Goal: Download file/media

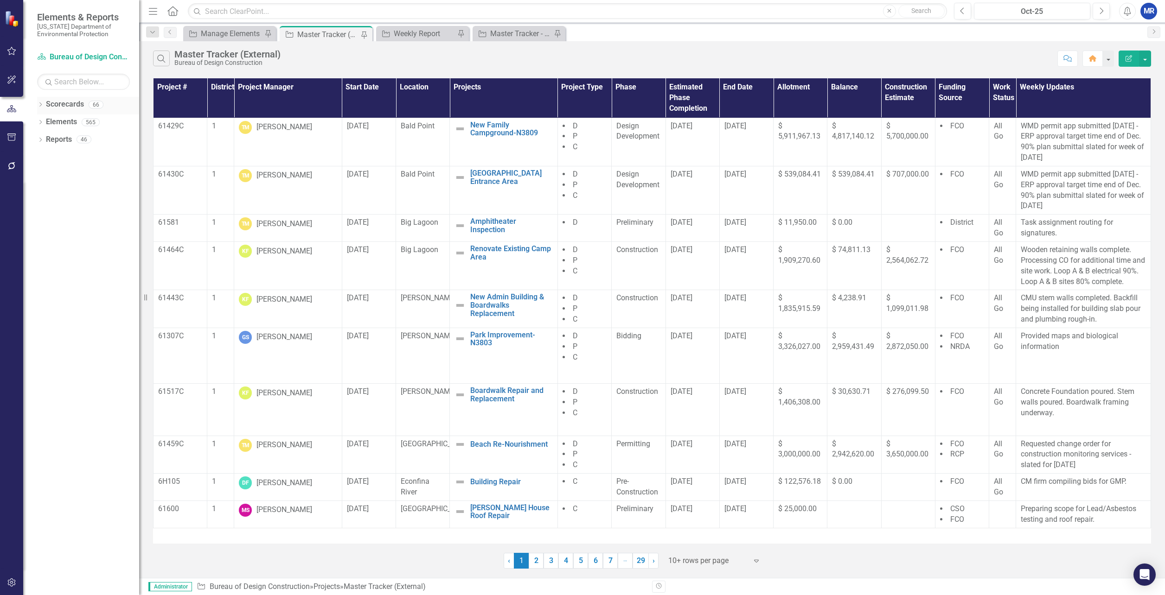
click at [37, 102] on div "Dropdown" at bounding box center [40, 106] width 6 height 8
click at [45, 122] on icon "Dropdown" at bounding box center [45, 122] width 7 height 6
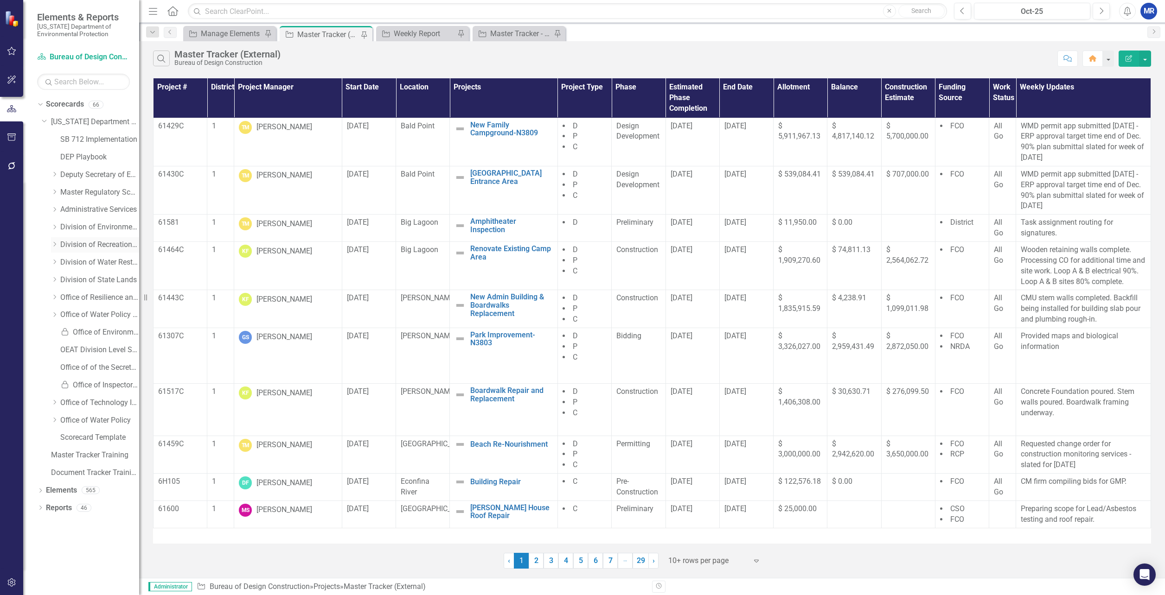
click at [55, 244] on icon at bounding box center [55, 244] width 2 height 5
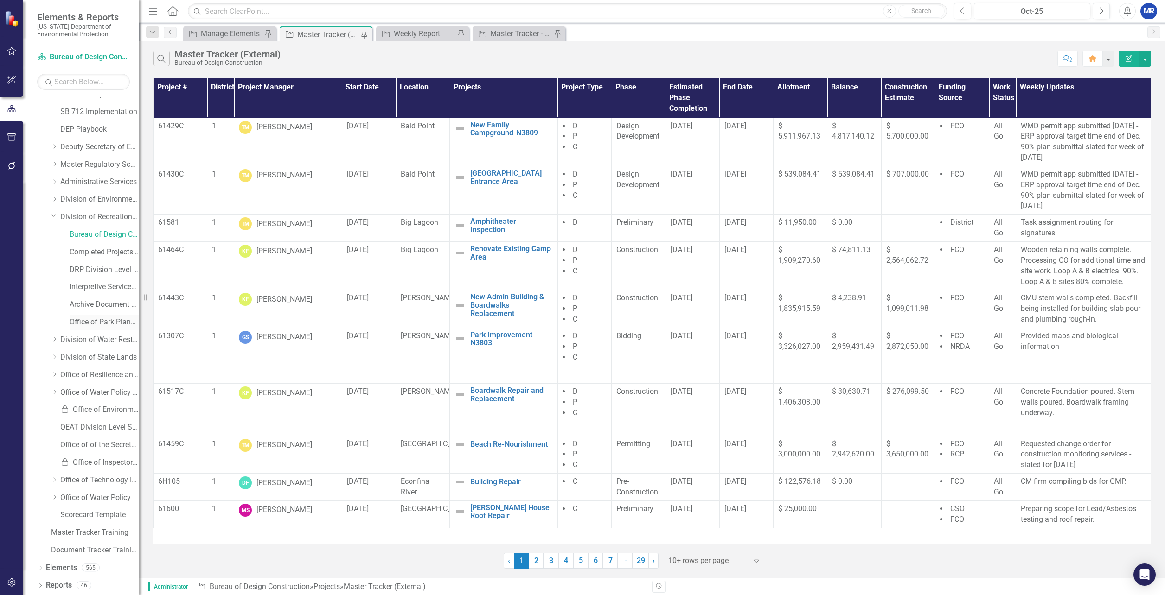
click at [78, 322] on link "Office of Park Planning" at bounding box center [105, 322] width 70 height 11
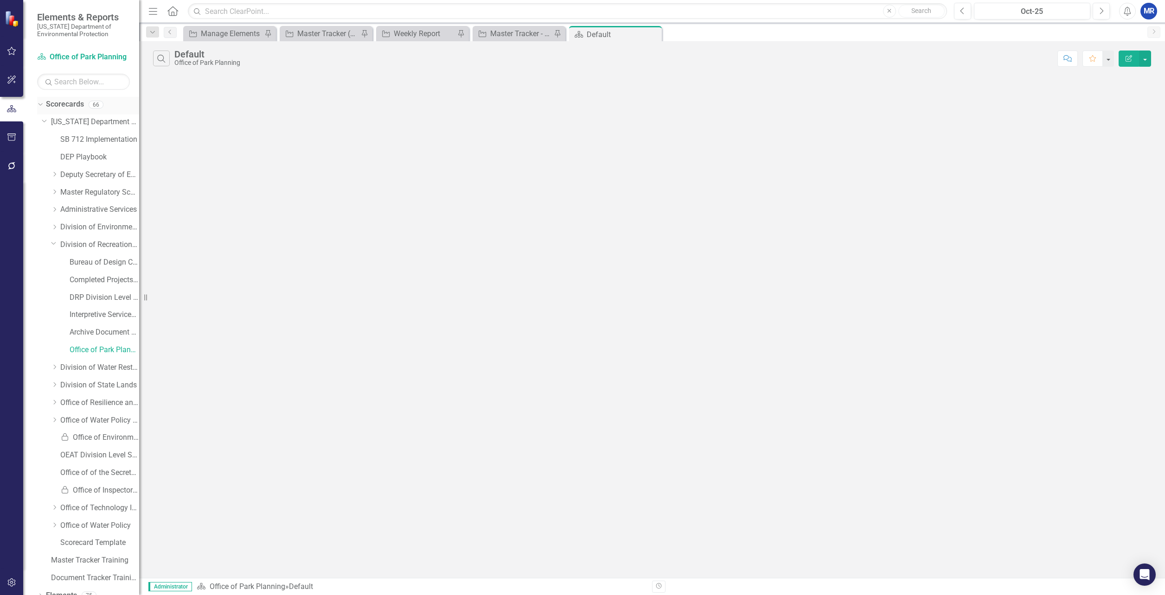
click at [41, 107] on icon "Dropdown" at bounding box center [39, 104] width 5 height 6
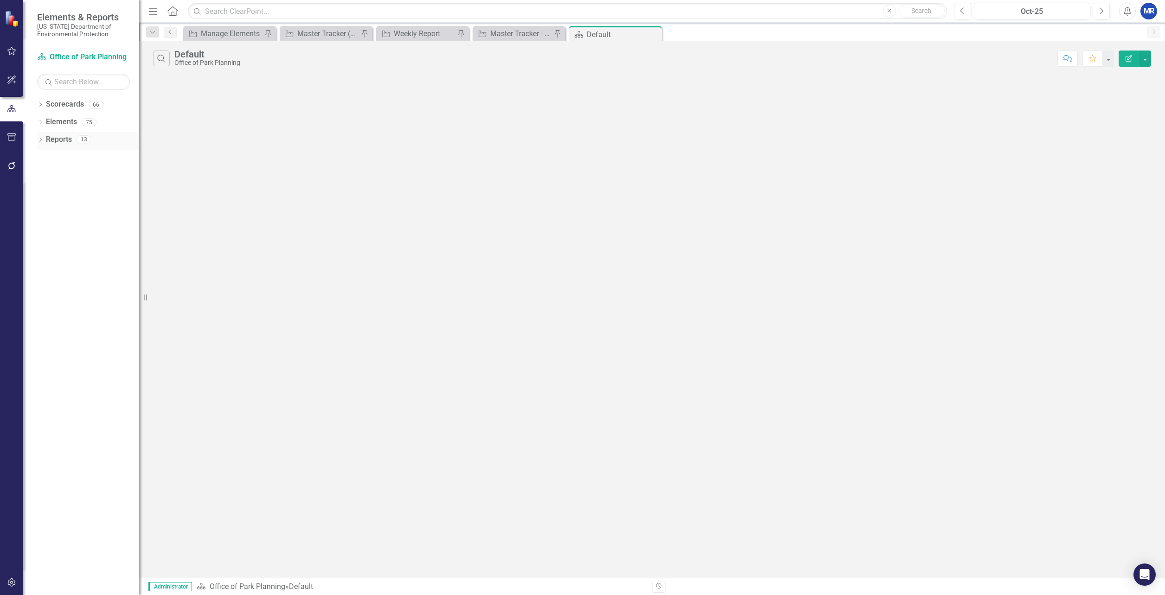
click at [43, 138] on icon "Dropdown" at bounding box center [40, 140] width 6 height 5
click at [40, 123] on icon "Dropdown" at bounding box center [40, 123] width 6 height 5
click at [40, 121] on icon "Dropdown" at bounding box center [39, 122] width 5 height 6
click at [39, 104] on icon "Dropdown" at bounding box center [40, 105] width 6 height 5
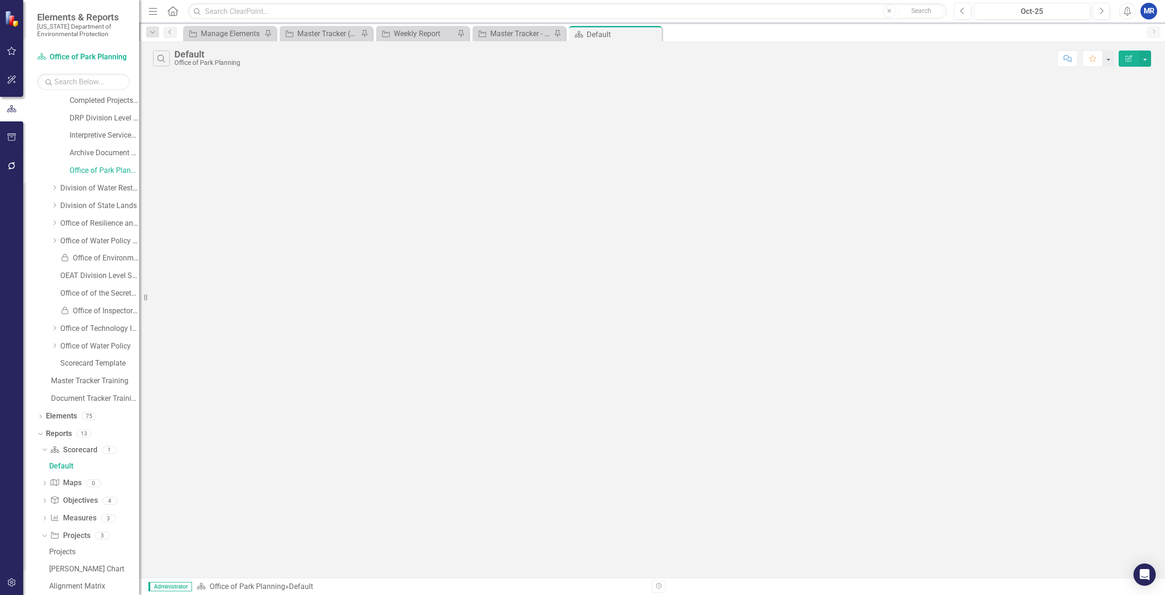
scroll to position [211, 0]
click at [39, 402] on icon "Dropdown" at bounding box center [39, 401] width 5 height 6
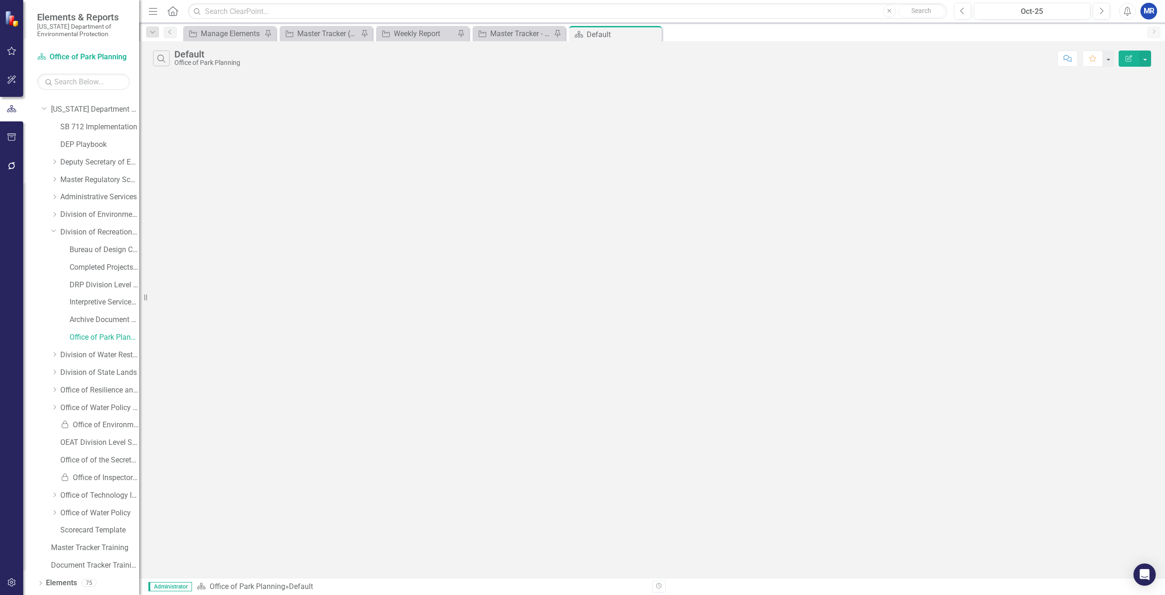
scroll to position [0, 0]
click at [89, 259] on link "Bureau of Design Construction" at bounding box center [105, 262] width 70 height 11
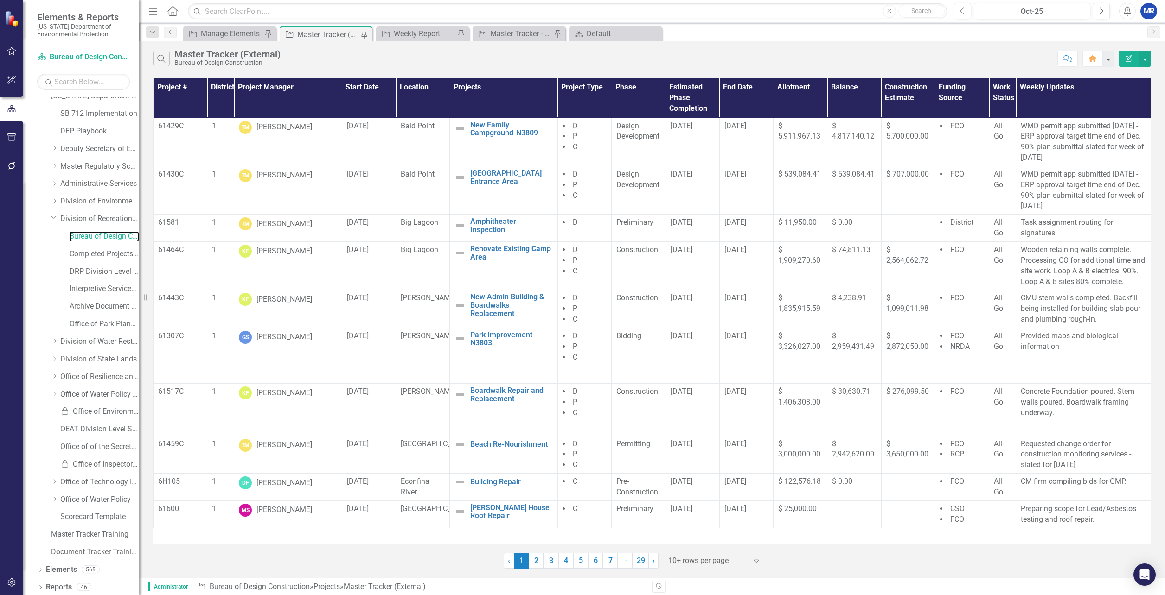
scroll to position [28, 0]
click at [40, 587] on icon "Dropdown" at bounding box center [40, 586] width 6 height 5
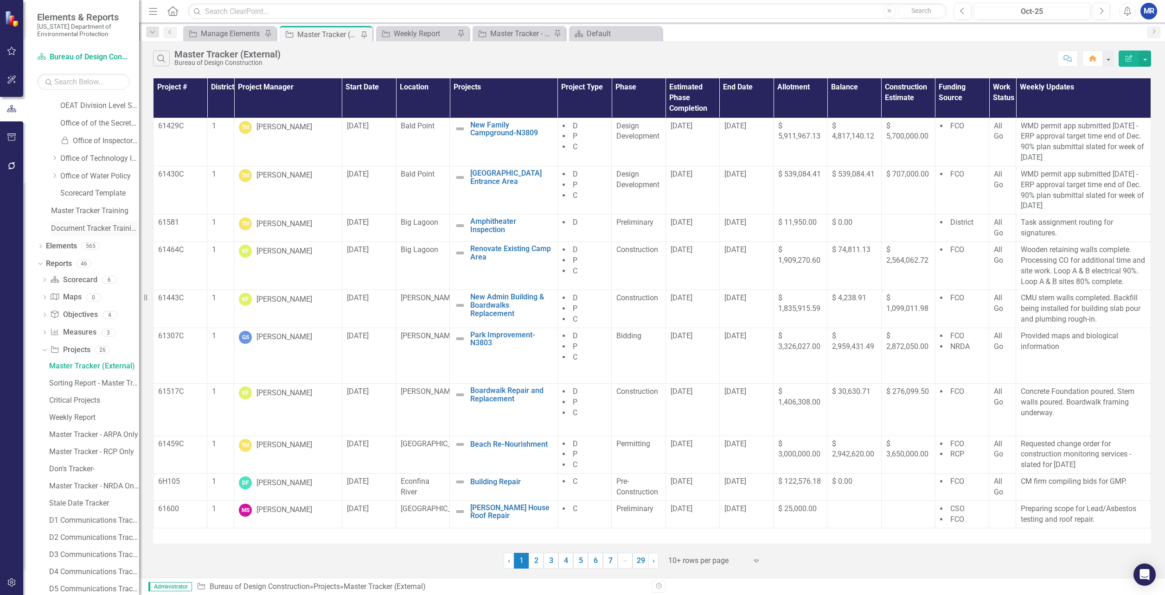
scroll to position [352, 0]
click at [92, 447] on div "Master Tracker - RCP Only" at bounding box center [94, 449] width 90 height 8
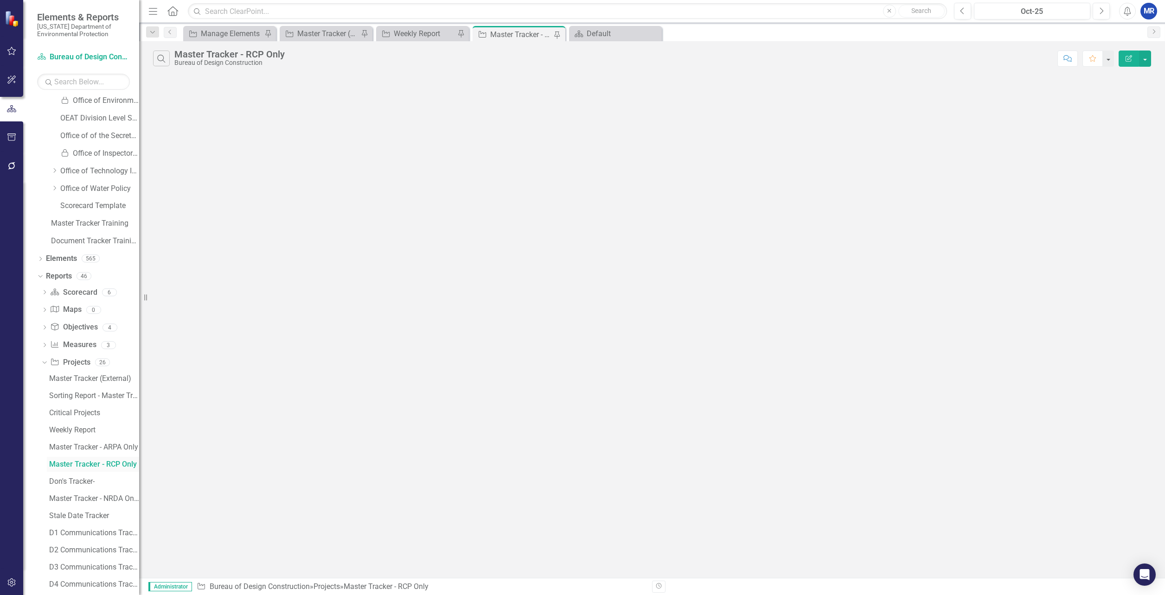
scroll to position [214, 0]
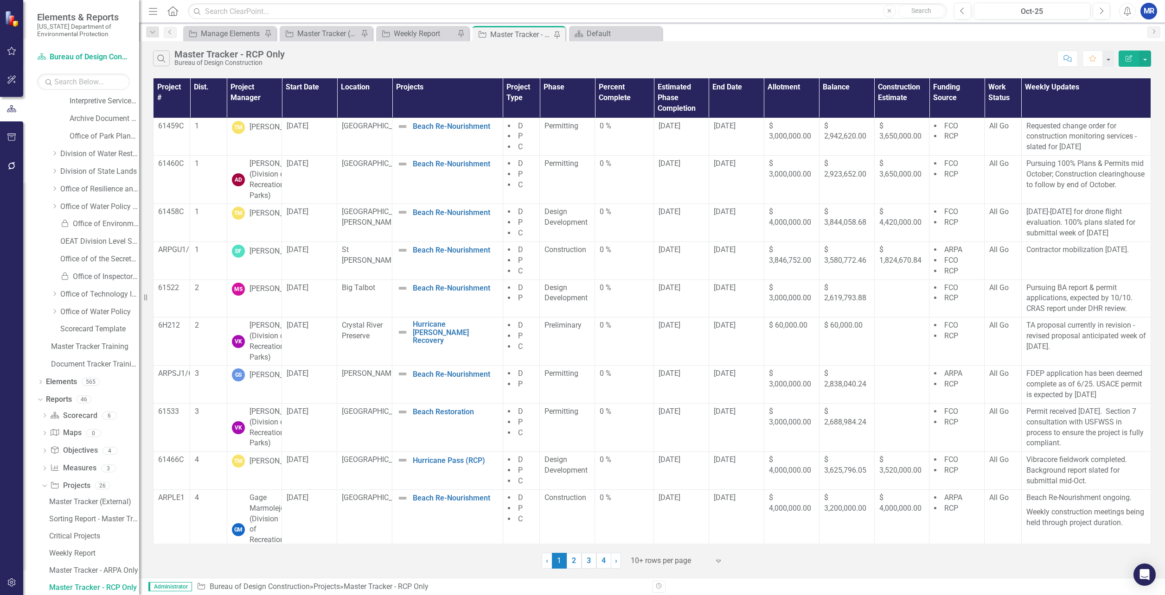
click at [1137, 59] on button "Edit Report" at bounding box center [1128, 59] width 20 height 16
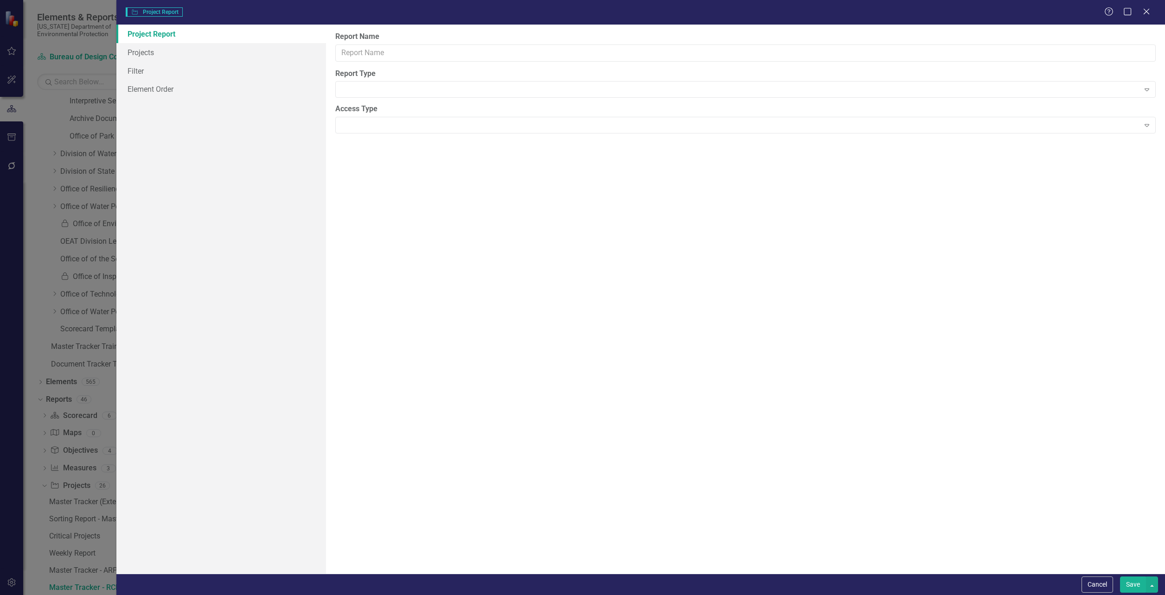
type input "Master Tracker - RCP Only"
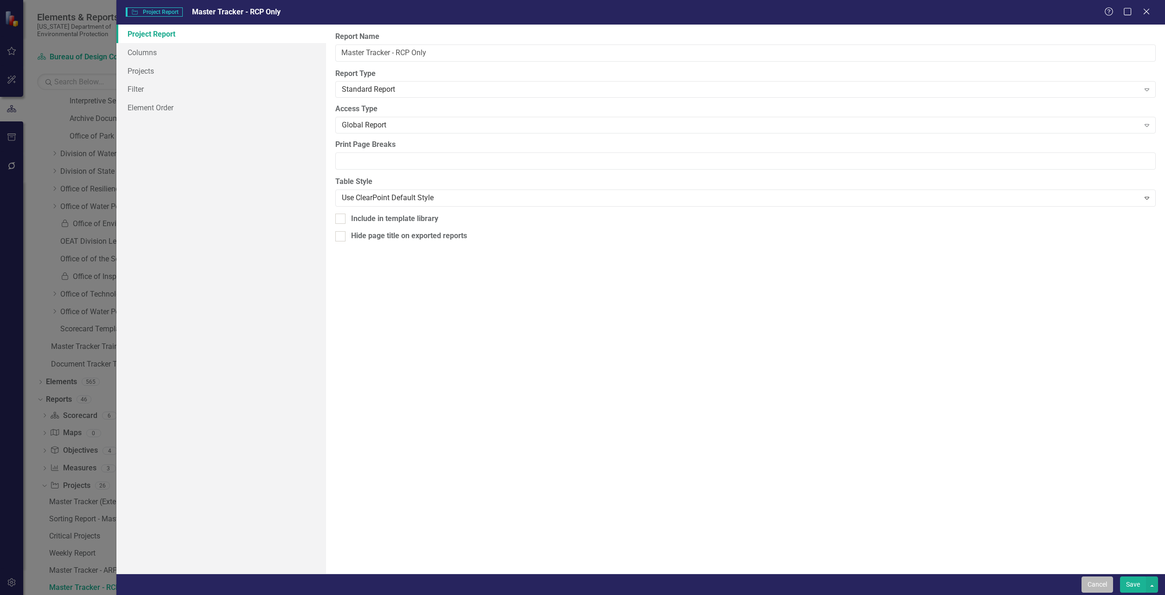
click at [1085, 581] on button "Cancel" at bounding box center [1097, 585] width 32 height 16
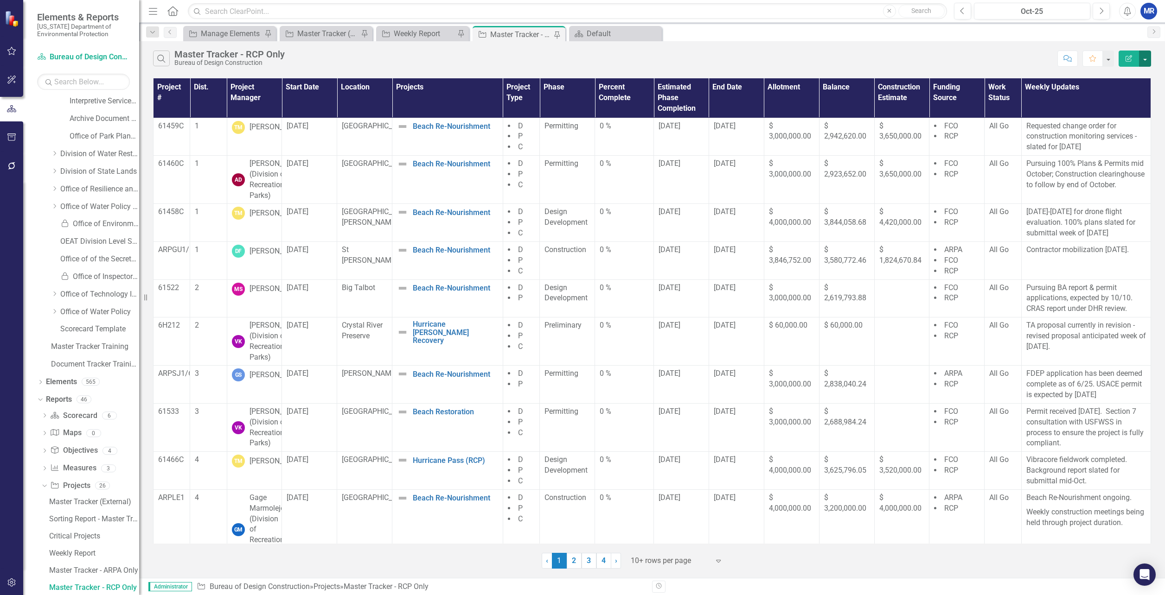
click at [1145, 58] on button "button" at bounding box center [1145, 59] width 12 height 16
click at [1104, 91] on link "PDF Export to PDF" at bounding box center [1113, 94] width 73 height 17
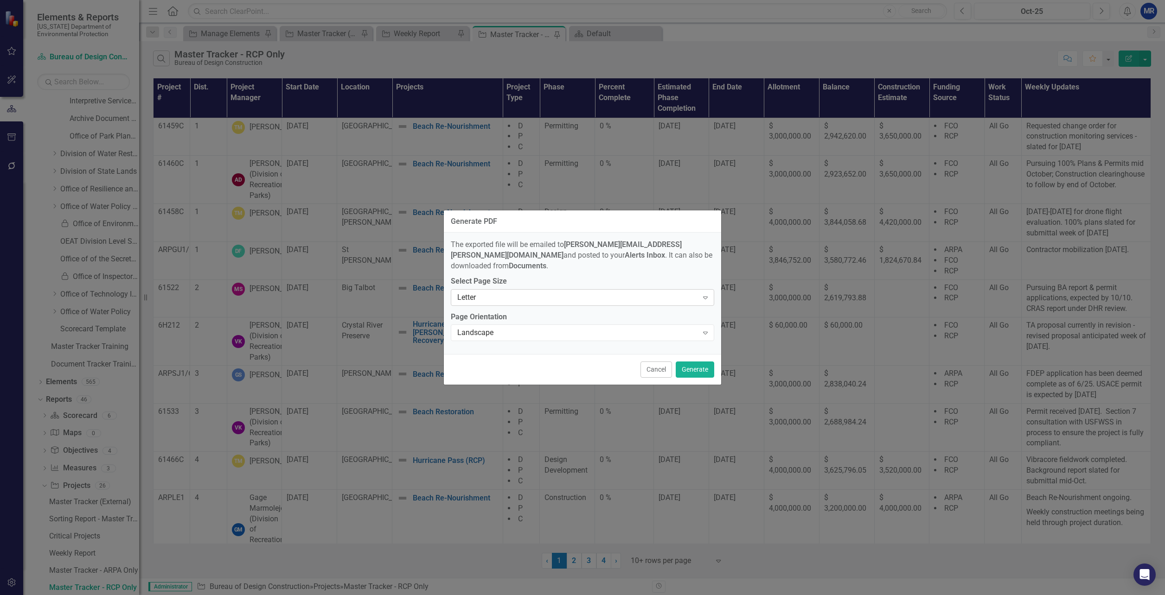
click at [498, 289] on div "Letter Expand" at bounding box center [582, 297] width 263 height 17
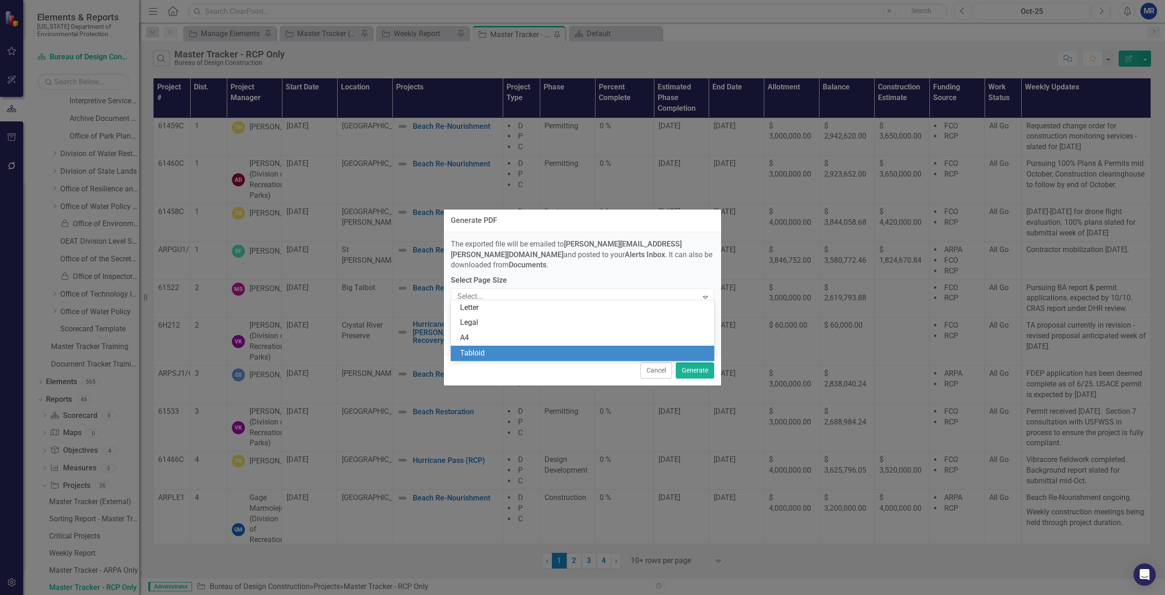
click at [480, 348] on div "Tabloid" at bounding box center [584, 353] width 249 height 11
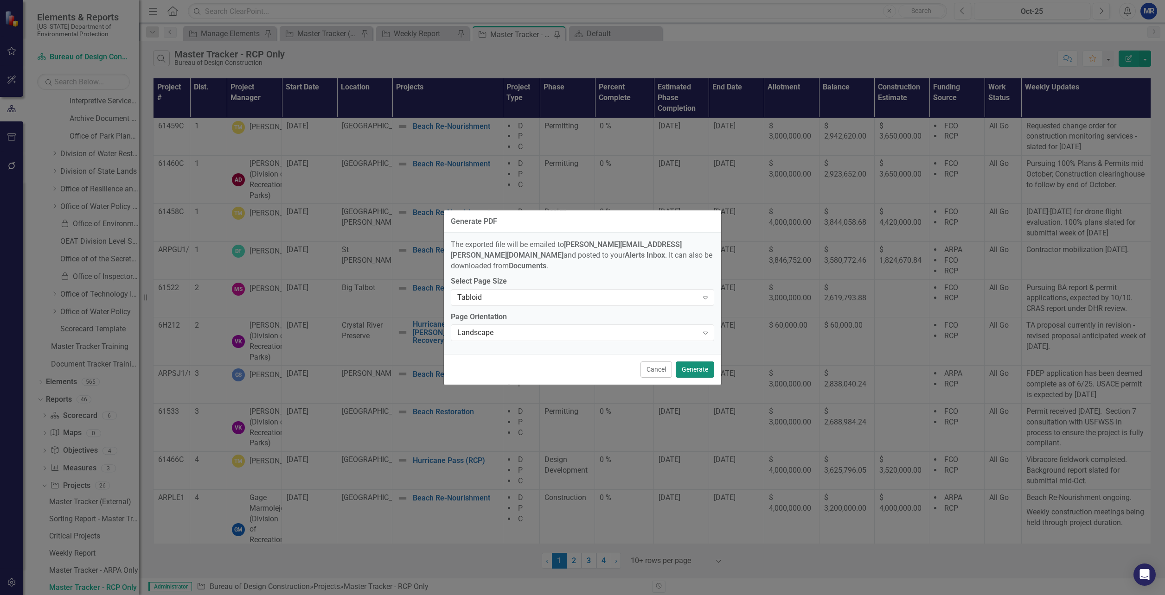
click at [706, 364] on button "Generate" at bounding box center [695, 370] width 38 height 16
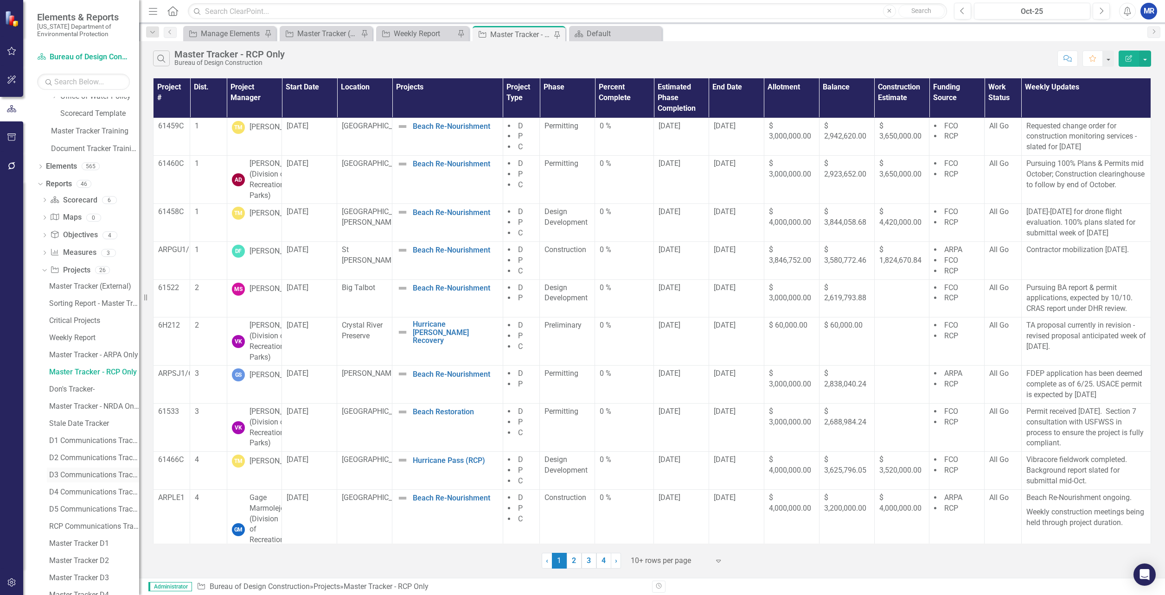
scroll to position [446, 0]
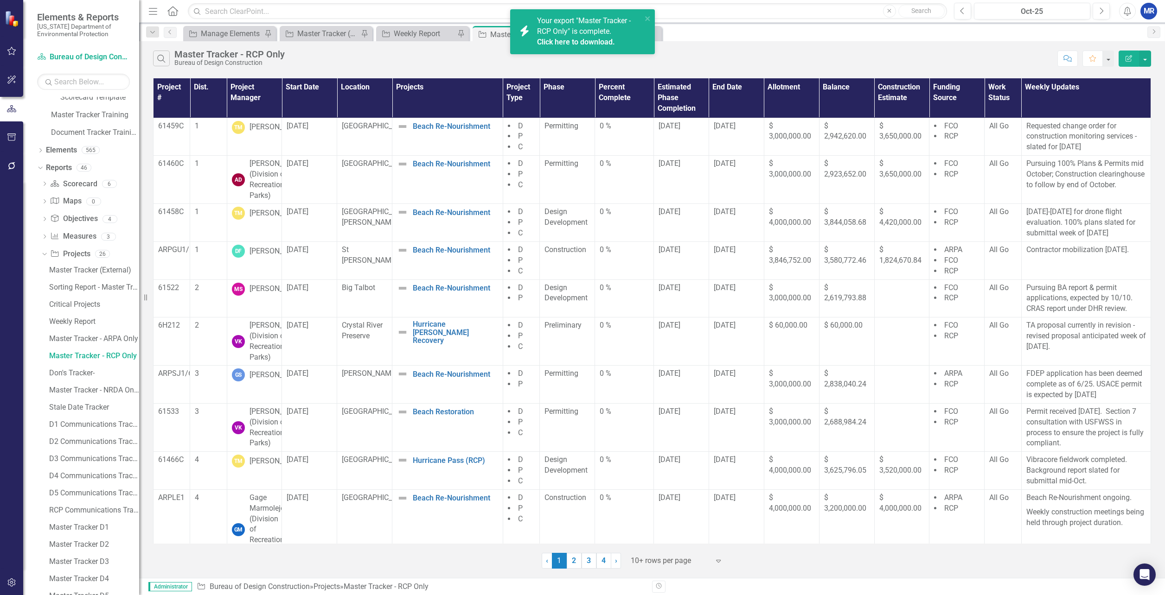
click at [580, 39] on link "Click here to download." at bounding box center [576, 42] width 78 height 9
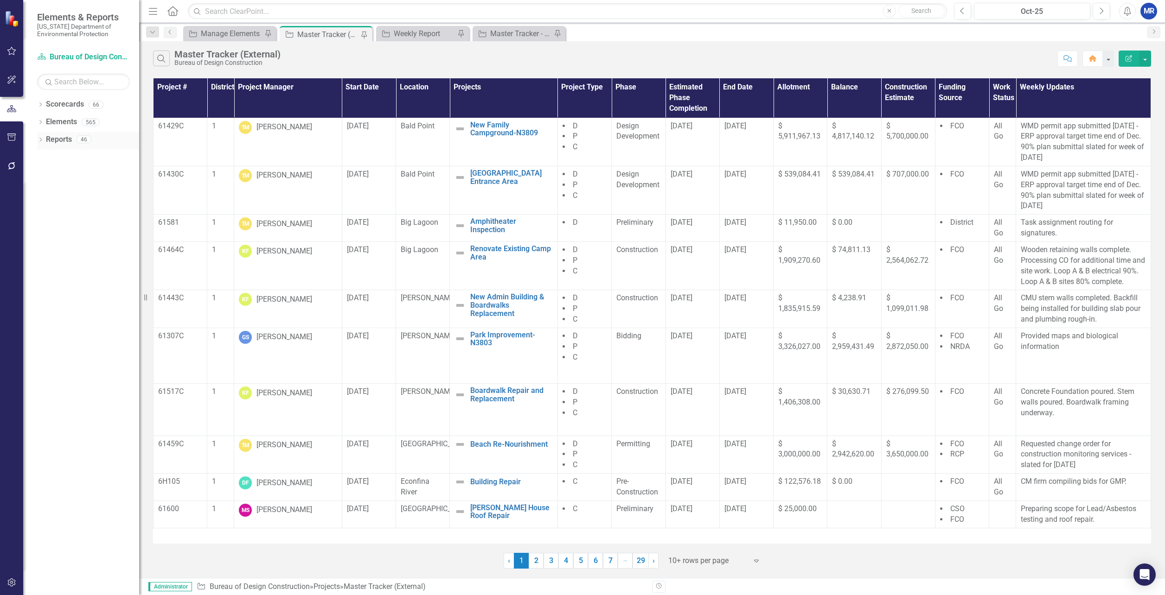
click at [41, 137] on div "Dropdown" at bounding box center [40, 141] width 6 height 8
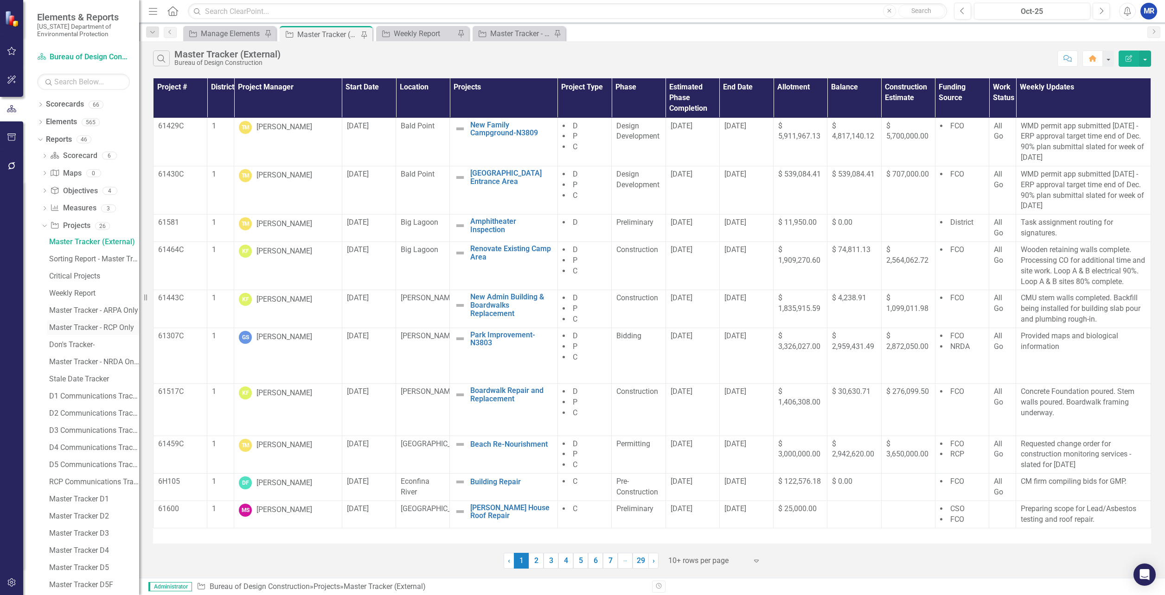
click at [81, 330] on div "Master Tracker - RCP Only" at bounding box center [94, 328] width 90 height 8
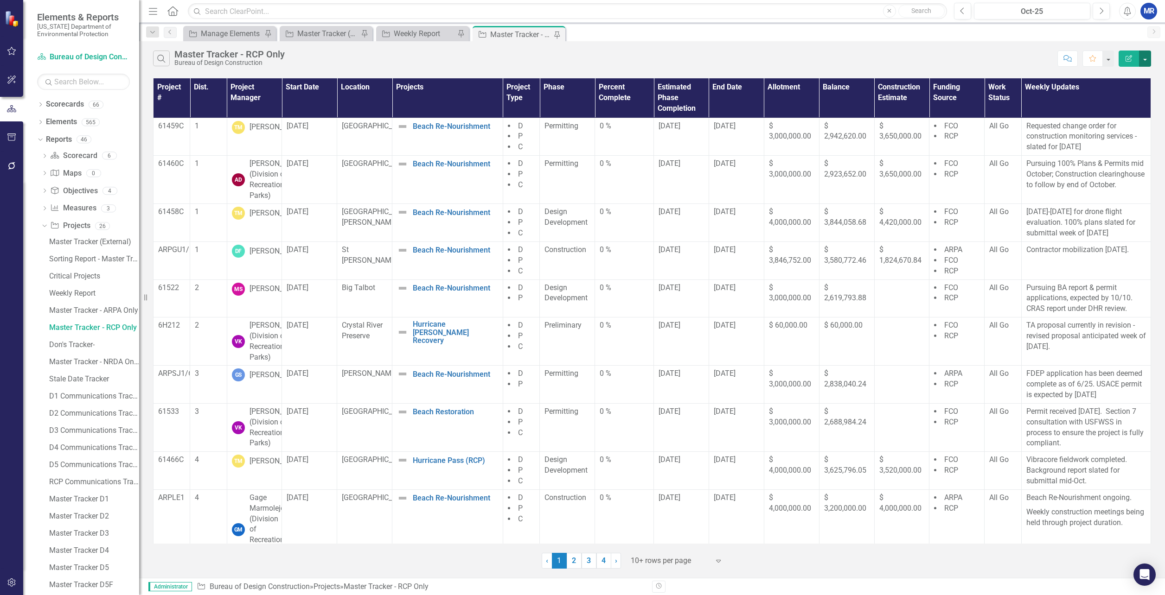
click at [1146, 60] on button "button" at bounding box center [1145, 59] width 12 height 16
click at [1102, 95] on link "PDF Export to PDF" at bounding box center [1113, 94] width 73 height 17
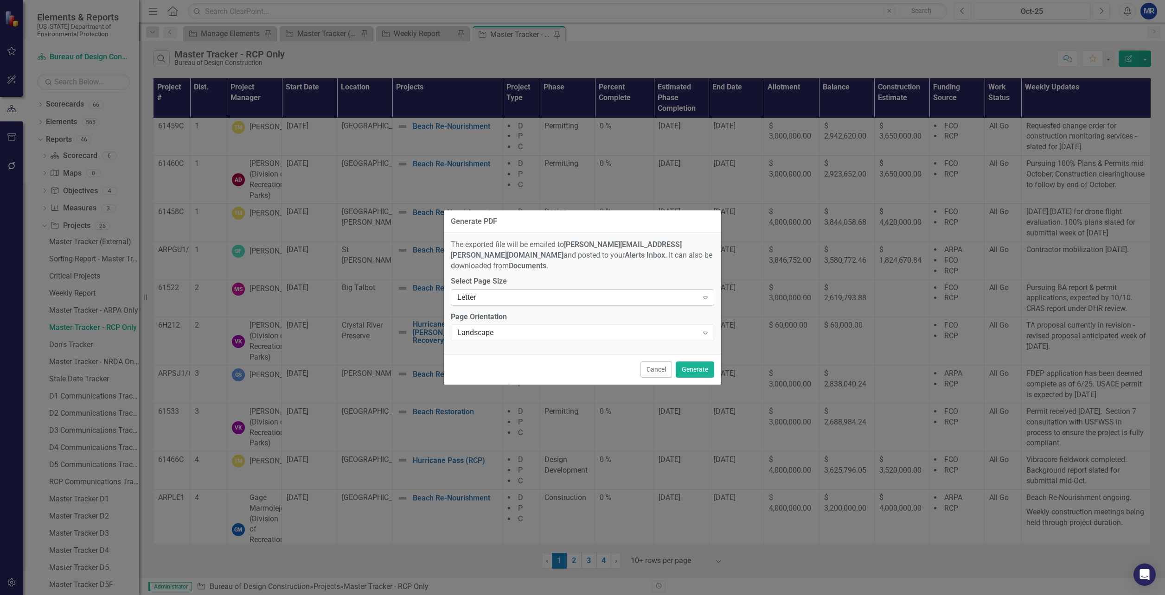
click at [489, 295] on div "Letter" at bounding box center [577, 297] width 241 height 11
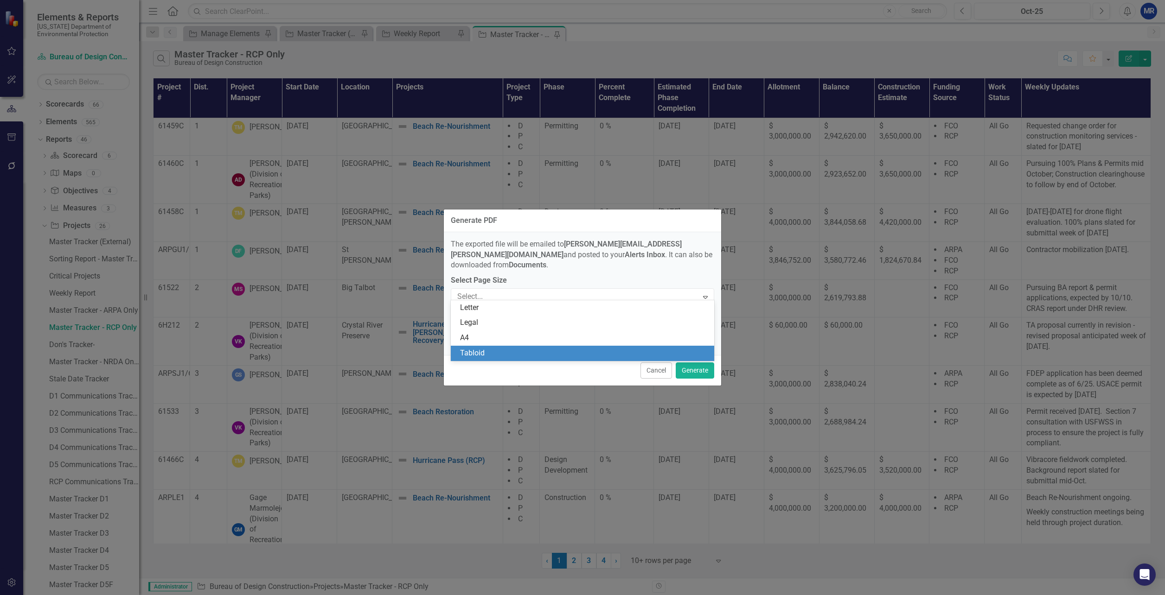
click at [478, 352] on div "Tabloid" at bounding box center [584, 353] width 249 height 11
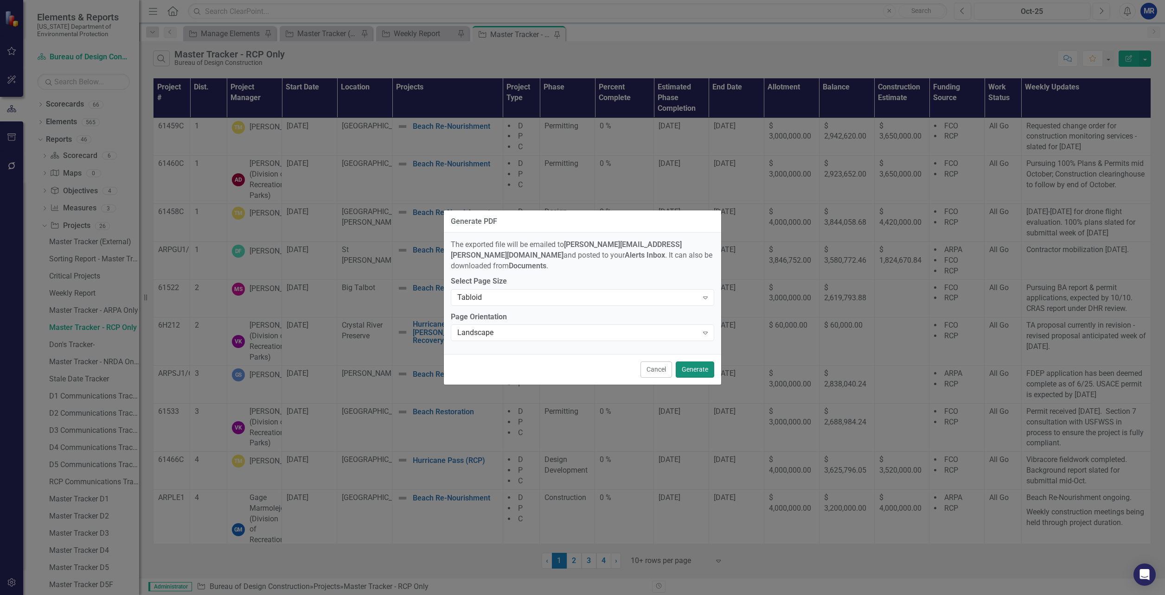
click at [702, 365] on button "Generate" at bounding box center [695, 370] width 38 height 16
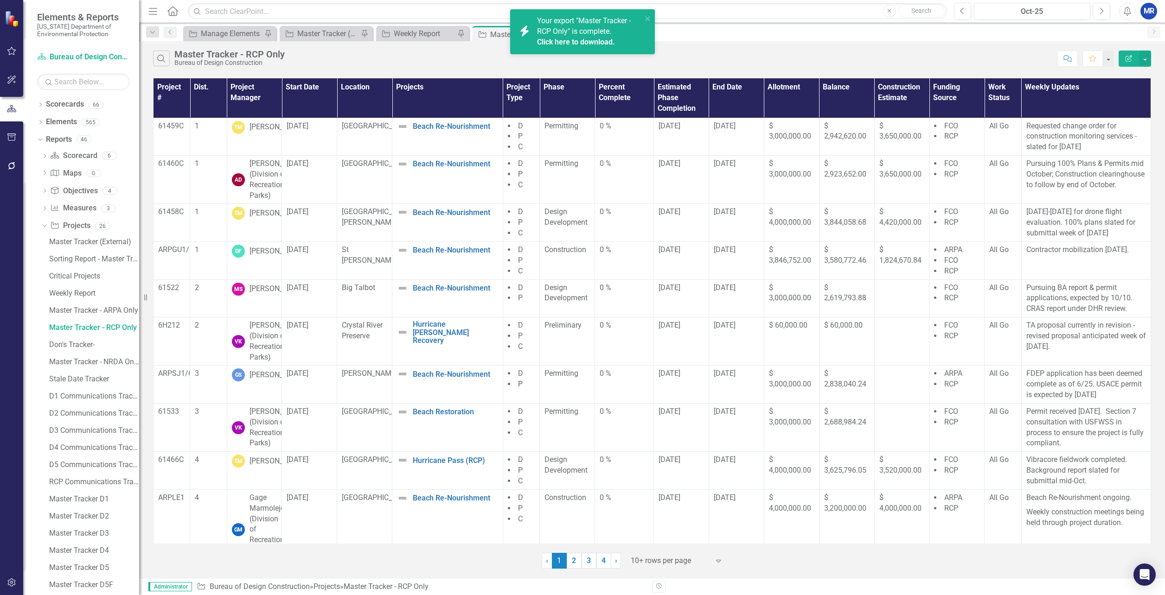
click at [587, 47] on div "Click here to download." at bounding box center [588, 42] width 102 height 11
click at [780, 49] on div "Search Master Tracker - RCP Only Bureau of Design Construction Comment Favorite…" at bounding box center [652, 56] width 1026 height 30
